Goal: Navigation & Orientation: Find specific page/section

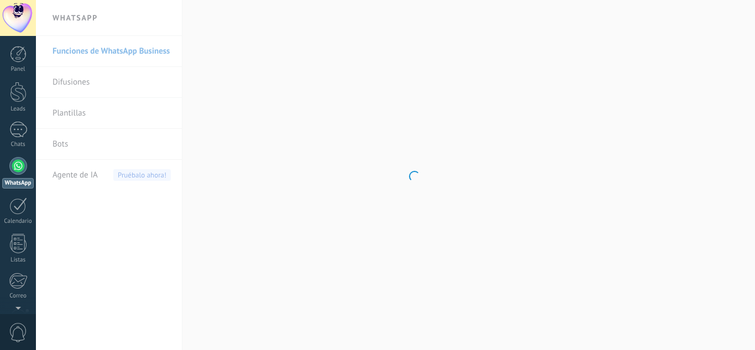
click at [272, 230] on body ".abccls-1,.abccls-2{fill-rule:evenodd}.abccls-2{fill:#fff} .abfcls-1{fill:none}…" at bounding box center [377, 175] width 755 height 350
click at [516, 235] on body ".abccls-1,.abccls-2{fill-rule:evenodd}.abccls-2{fill:#fff} .abfcls-1{fill:none}…" at bounding box center [377, 175] width 755 height 350
click at [286, 223] on body ".abccls-1,.abccls-2{fill-rule:evenodd}.abccls-2{fill:#fff} .abfcls-1{fill:none}…" at bounding box center [377, 175] width 755 height 350
click at [286, 222] on body ".abccls-1,.abccls-2{fill-rule:evenodd}.abccls-2{fill:#fff} .abfcls-1{fill:none}…" at bounding box center [377, 175] width 755 height 350
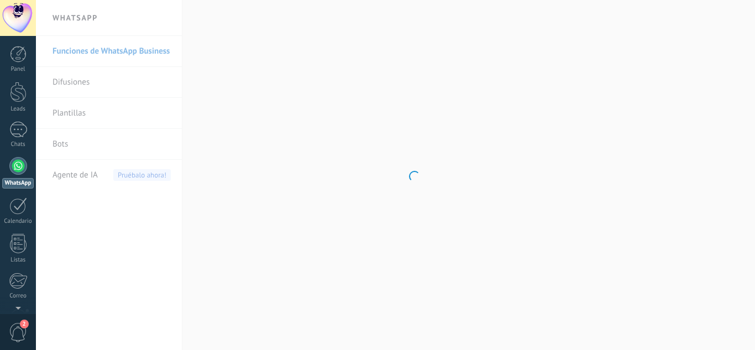
click at [286, 222] on body ".abccls-1,.abccls-2{fill-rule:evenodd}.abccls-2{fill:#fff} .abfcls-1{fill:none}…" at bounding box center [377, 175] width 755 height 350
